Goal: Transaction & Acquisition: Purchase product/service

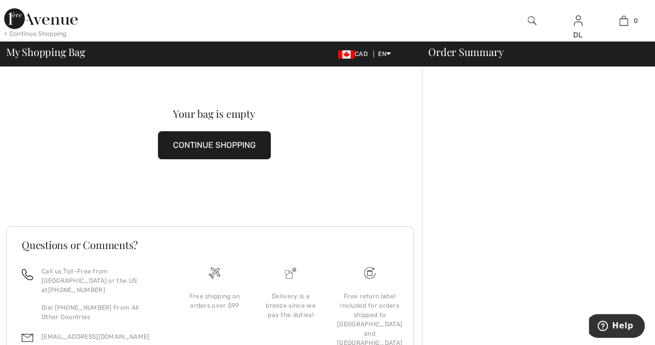
click at [219, 147] on button "CONTINUE SHOPPING" at bounding box center [214, 145] width 113 height 28
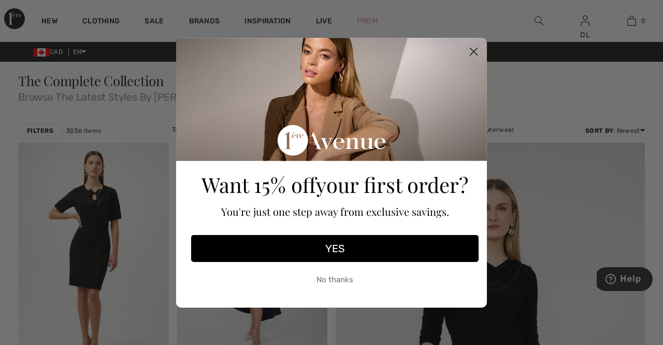
click at [474, 51] on icon "Close dialog" at bounding box center [473, 51] width 7 height 7
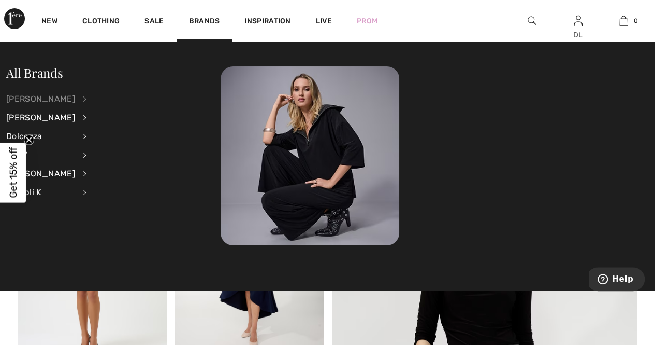
click at [18, 94] on div "[PERSON_NAME]" at bounding box center [40, 99] width 69 height 19
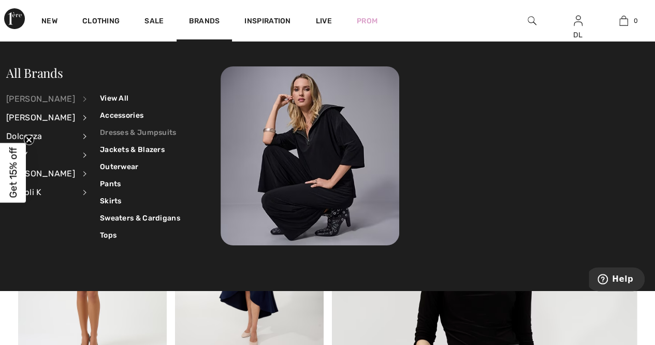
click at [114, 138] on link "Dresses & Jumpsuits" at bounding box center [140, 132] width 80 height 17
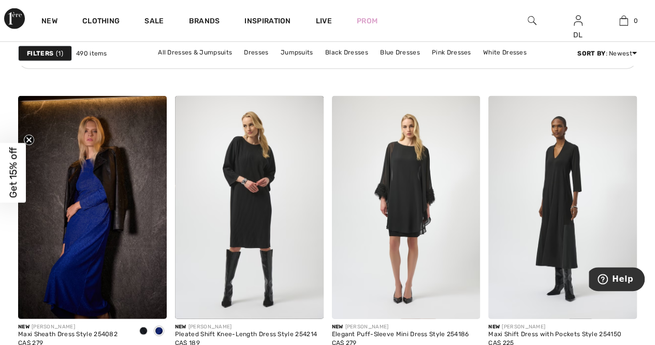
scroll to position [1295, 0]
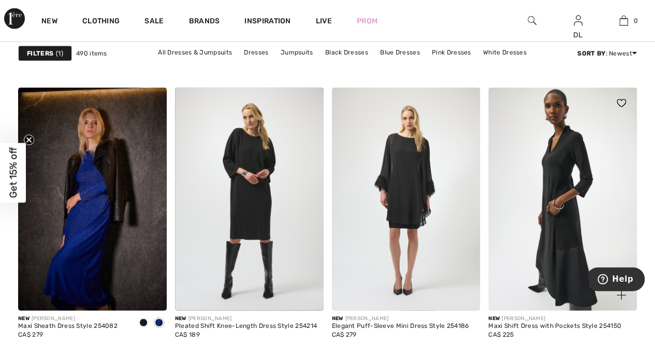
click at [543, 188] on img at bounding box center [563, 199] width 149 height 223
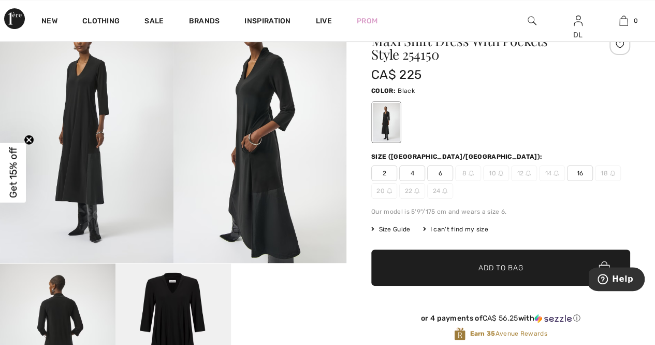
scroll to position [52, 0]
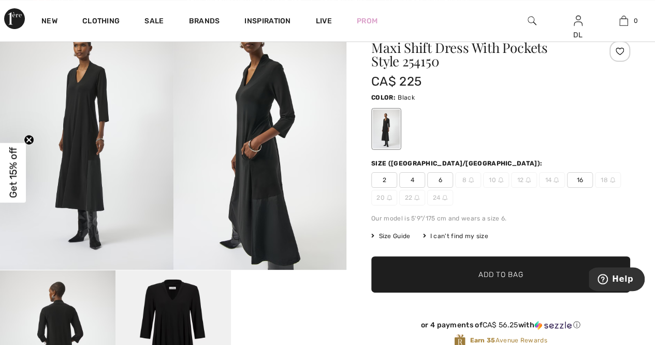
click at [579, 176] on span "16" at bounding box center [580, 180] width 26 height 16
click at [481, 275] on span "Add to Bag" at bounding box center [501, 274] width 45 height 11
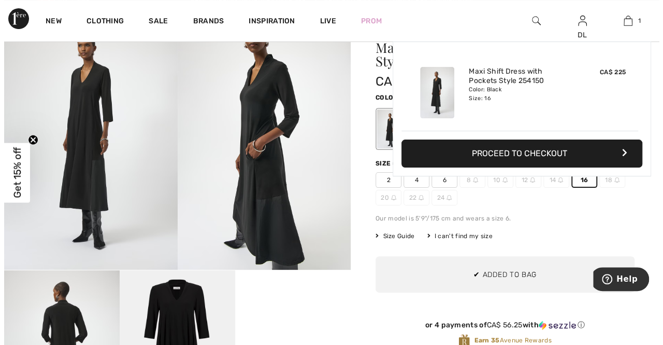
scroll to position [0, 0]
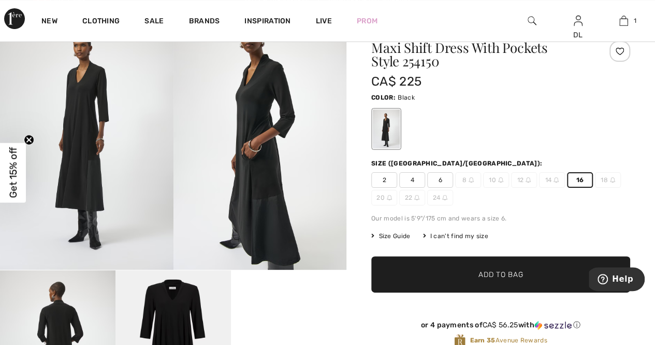
click at [304, 98] on img at bounding box center [261, 140] width 174 height 260
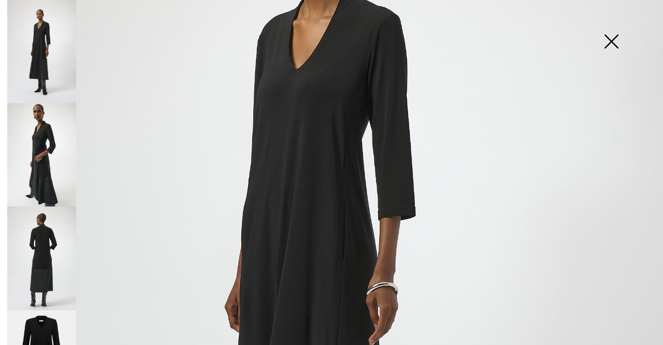
scroll to position [207, 0]
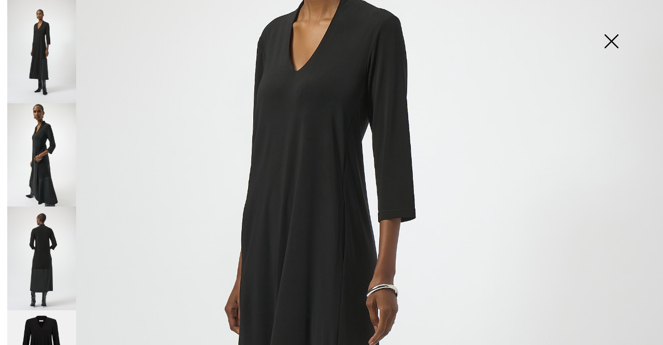
click at [33, 263] on img at bounding box center [41, 257] width 69 height 103
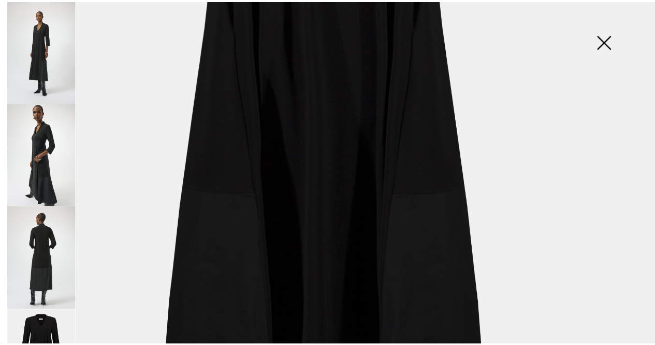
scroll to position [466, 0]
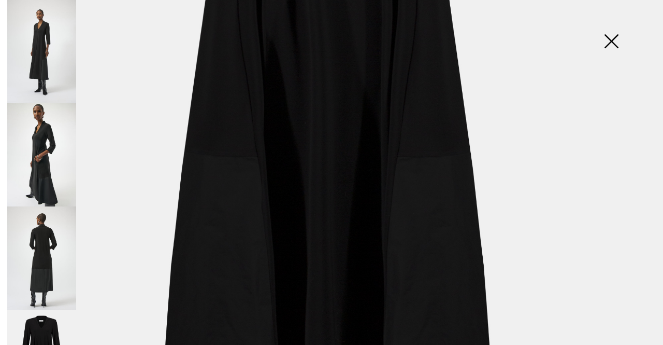
click at [607, 46] on img at bounding box center [611, 42] width 52 height 53
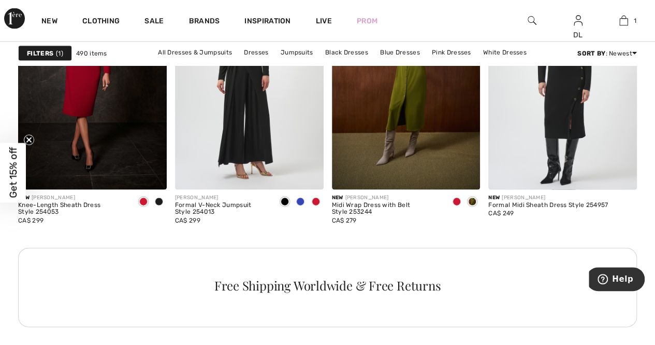
scroll to position [984, 0]
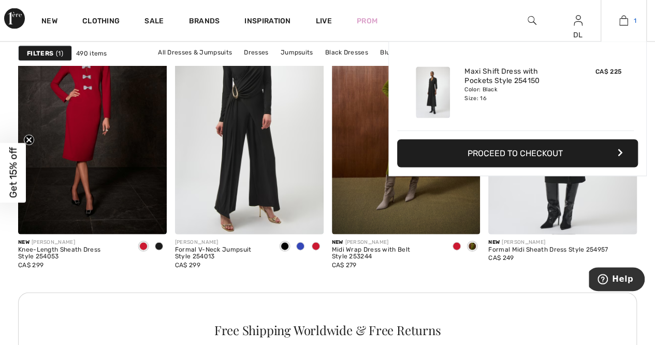
click at [623, 26] on img at bounding box center [624, 21] width 9 height 12
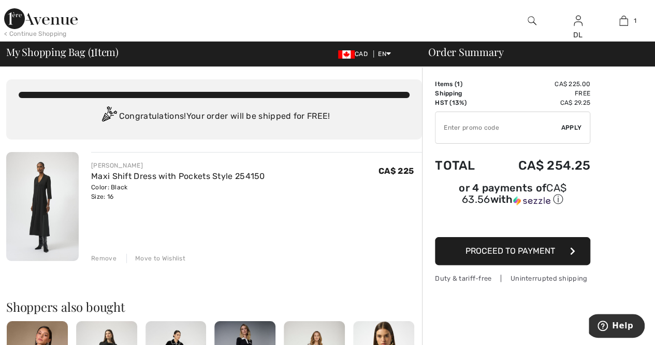
click at [91, 260] on div "Remove" at bounding box center [103, 257] width 25 height 9
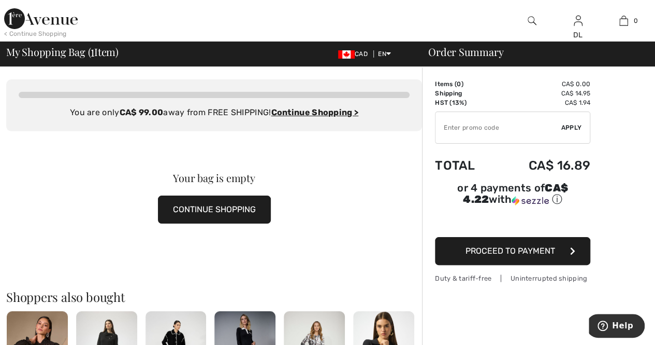
click at [263, 204] on button "CONTINUE SHOPPING" at bounding box center [214, 209] width 113 height 28
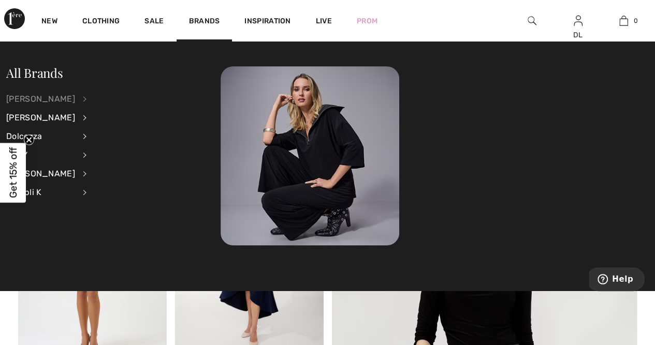
click at [26, 97] on div "[PERSON_NAME]" at bounding box center [40, 99] width 69 height 19
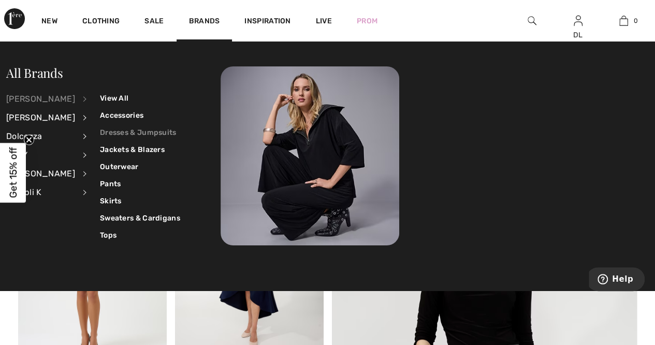
click at [130, 126] on link "Dresses & Jumpsuits" at bounding box center [140, 132] width 80 height 17
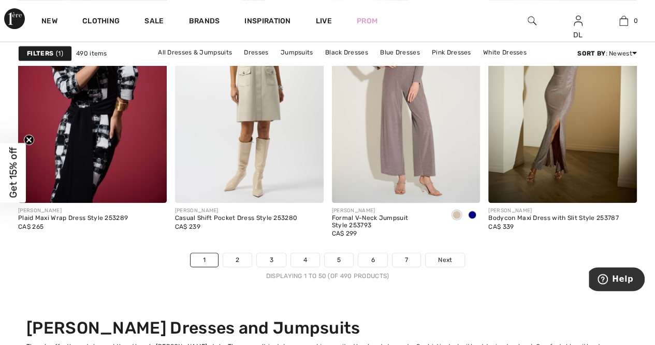
scroll to position [4145, 0]
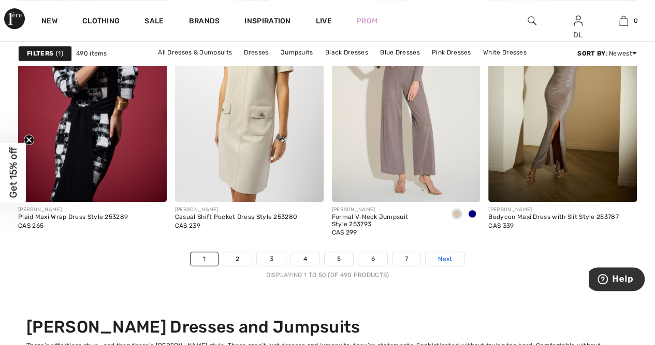
click at [435, 252] on link "Next" at bounding box center [445, 258] width 39 height 13
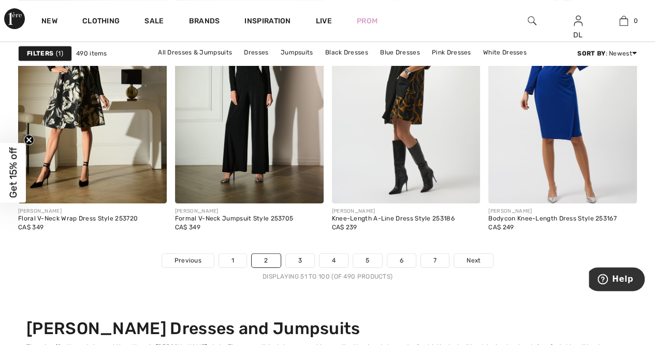
scroll to position [4145, 0]
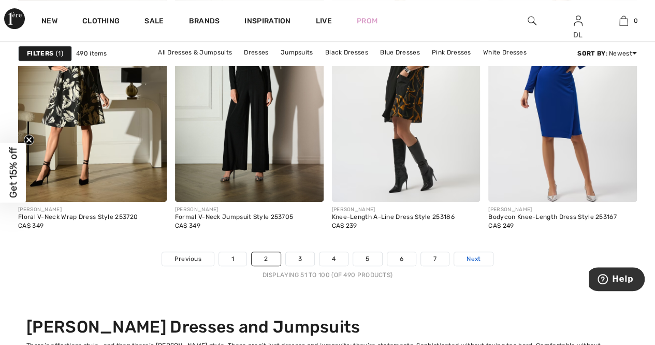
click at [469, 254] on span "Next" at bounding box center [474, 258] width 14 height 9
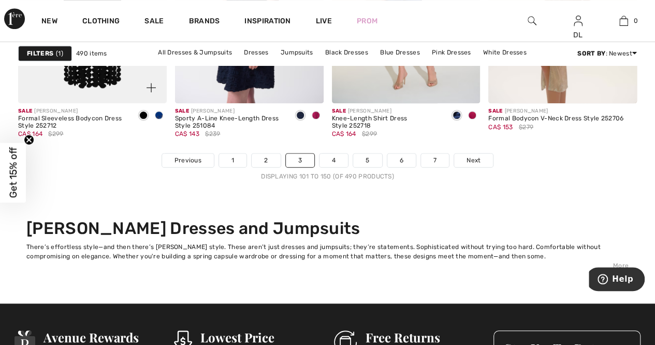
scroll to position [4248, 0]
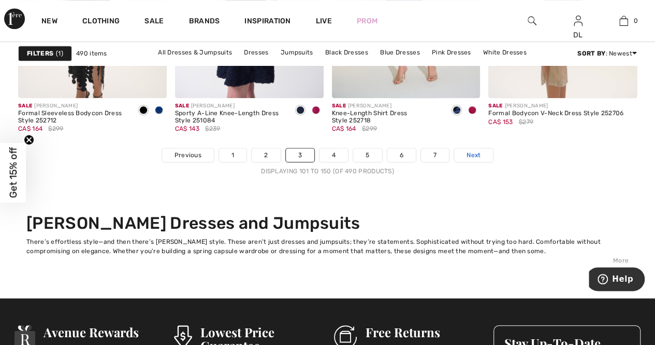
click at [462, 153] on link "Next" at bounding box center [473, 154] width 39 height 13
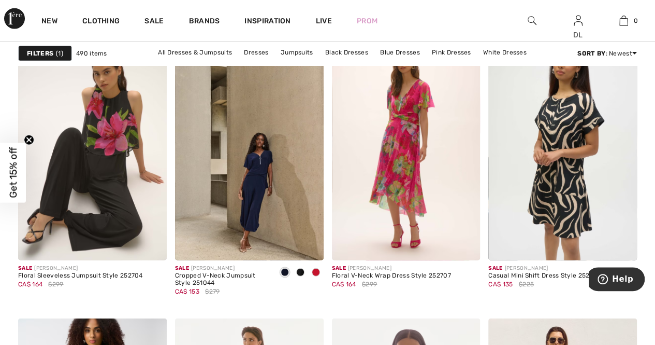
scroll to position [1347, 0]
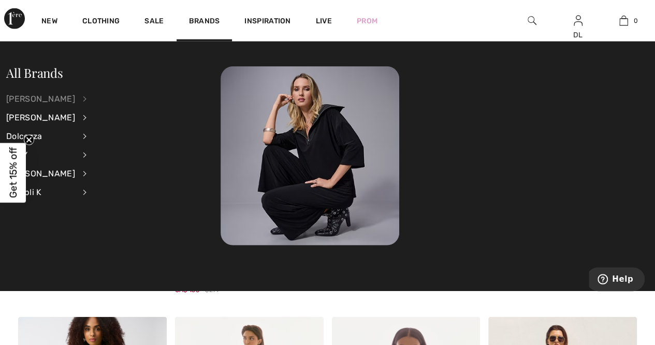
click at [65, 98] on div "[PERSON_NAME]" at bounding box center [40, 99] width 69 height 19
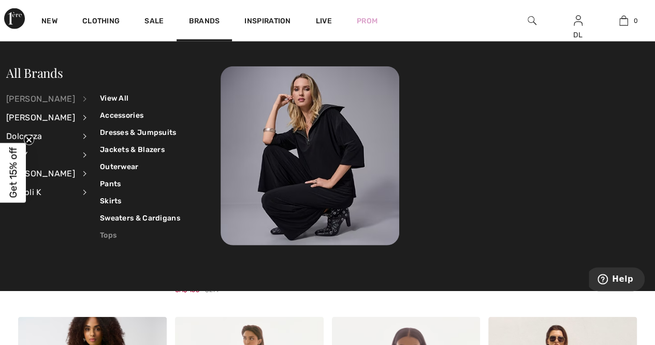
click at [101, 239] on link "Tops" at bounding box center [140, 234] width 80 height 17
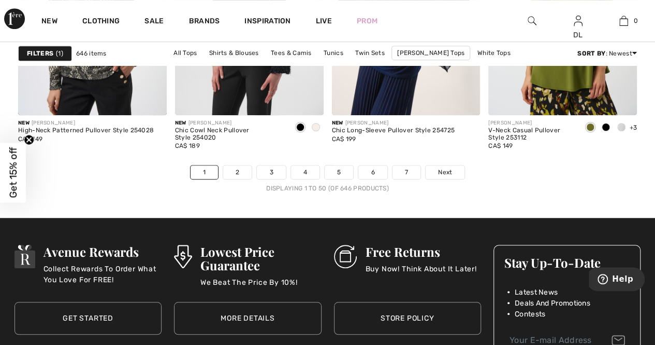
scroll to position [4197, 0]
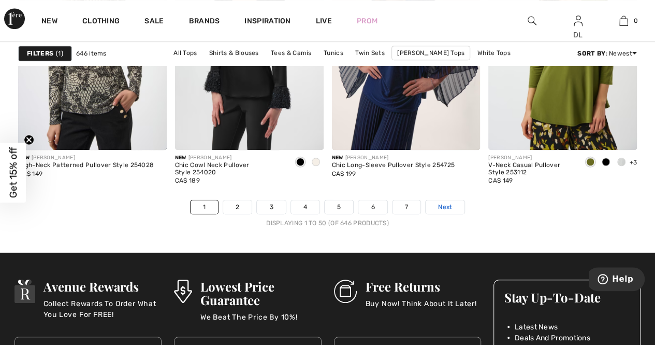
click at [436, 206] on link "Next" at bounding box center [445, 206] width 39 height 13
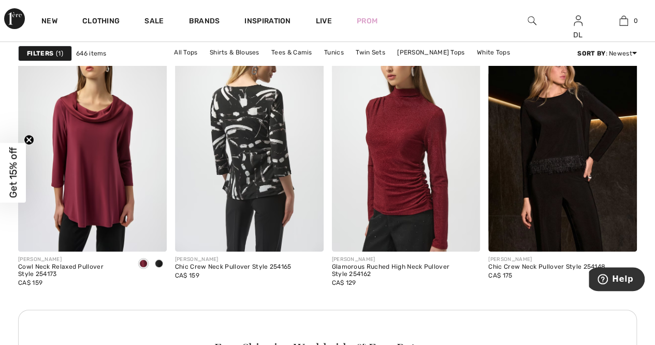
scroll to position [1917, 0]
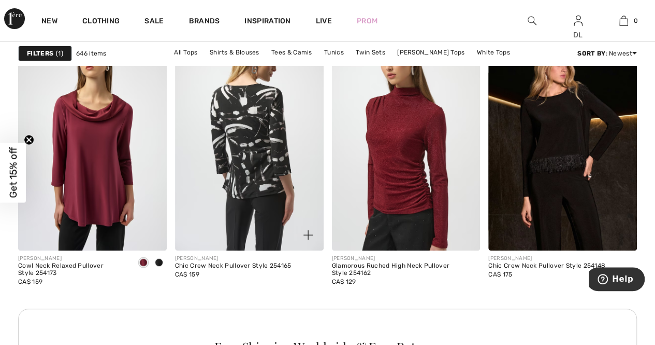
click at [228, 182] on img at bounding box center [249, 138] width 149 height 223
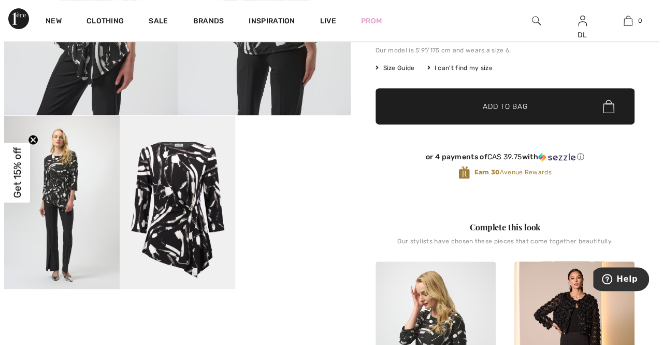
scroll to position [207, 0]
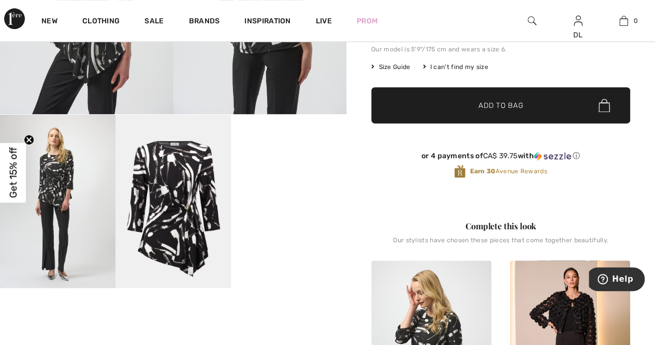
click at [170, 197] on img at bounding box center [174, 201] width 116 height 174
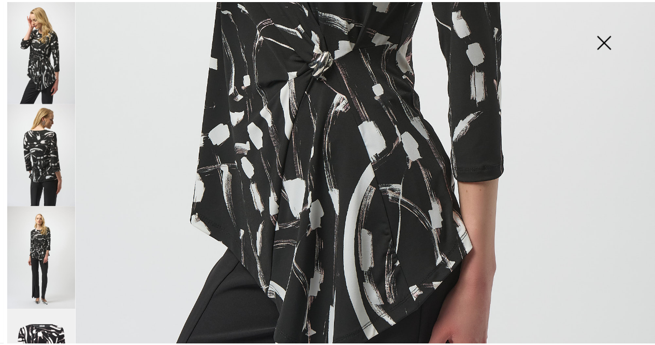
scroll to position [518, 0]
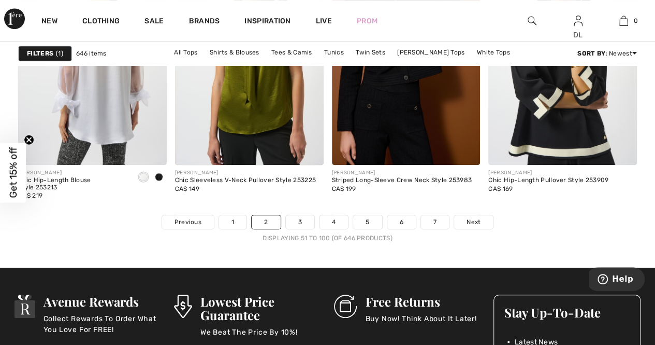
scroll to position [4300, 0]
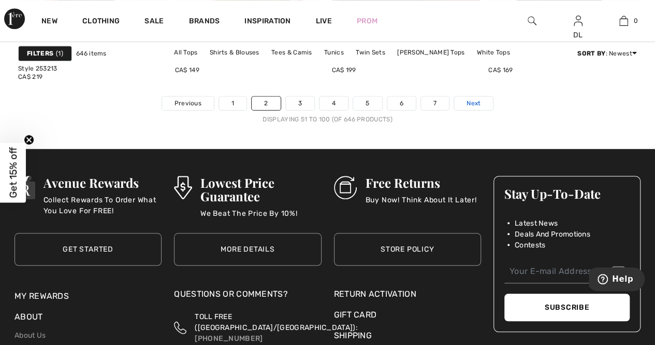
click at [467, 98] on span "Next" at bounding box center [474, 102] width 14 height 9
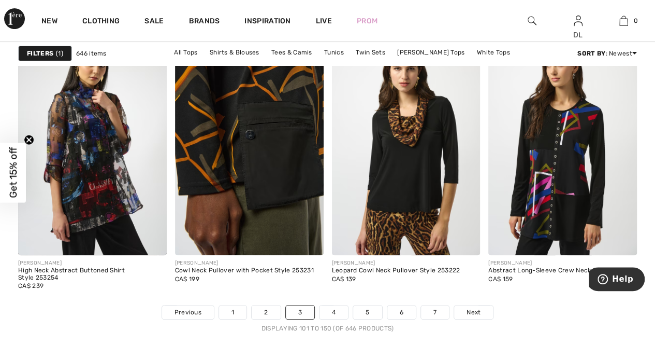
scroll to position [4093, 0]
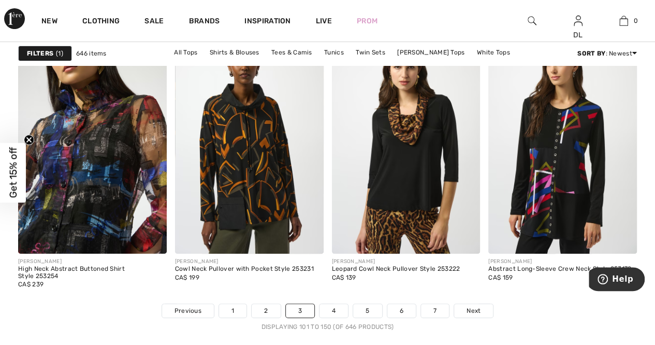
click at [82, 217] on img at bounding box center [92, 142] width 149 height 223
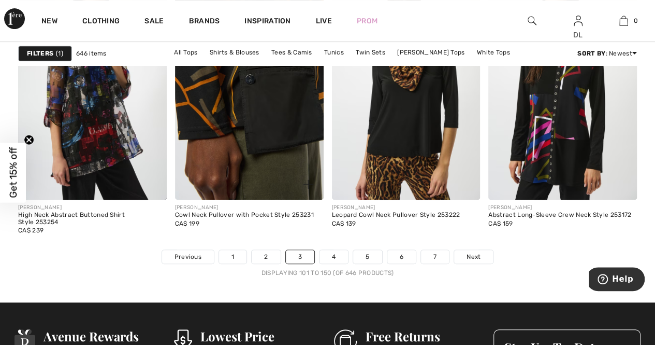
scroll to position [4197, 0]
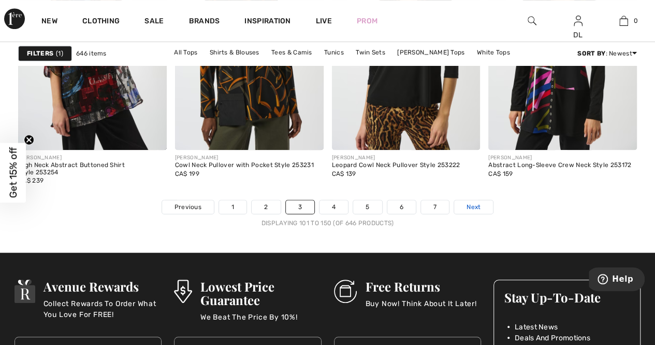
click at [476, 208] on span "Next" at bounding box center [474, 206] width 14 height 9
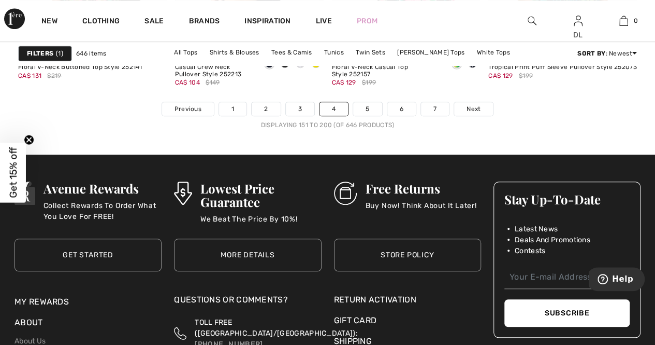
scroll to position [4300, 0]
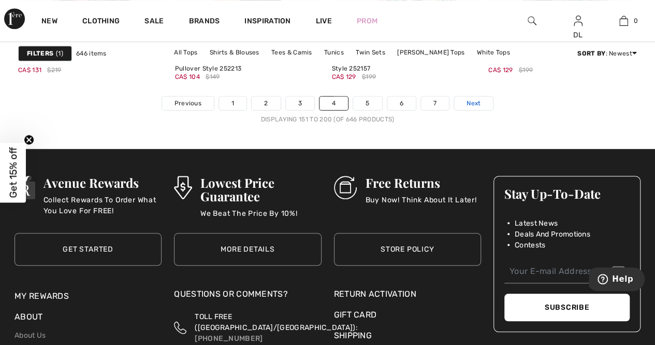
click at [462, 104] on link "Next" at bounding box center [473, 102] width 39 height 13
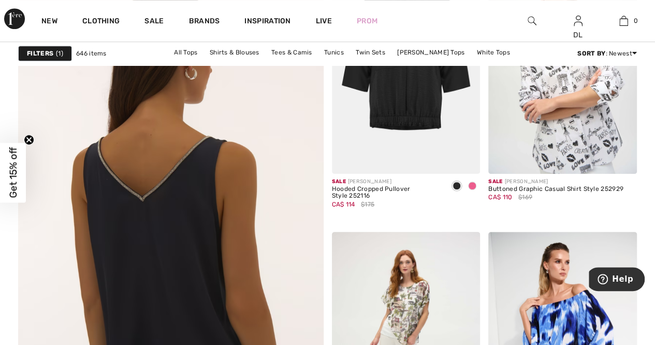
scroll to position [2383, 0]
